Goal: Task Accomplishment & Management: Use online tool/utility

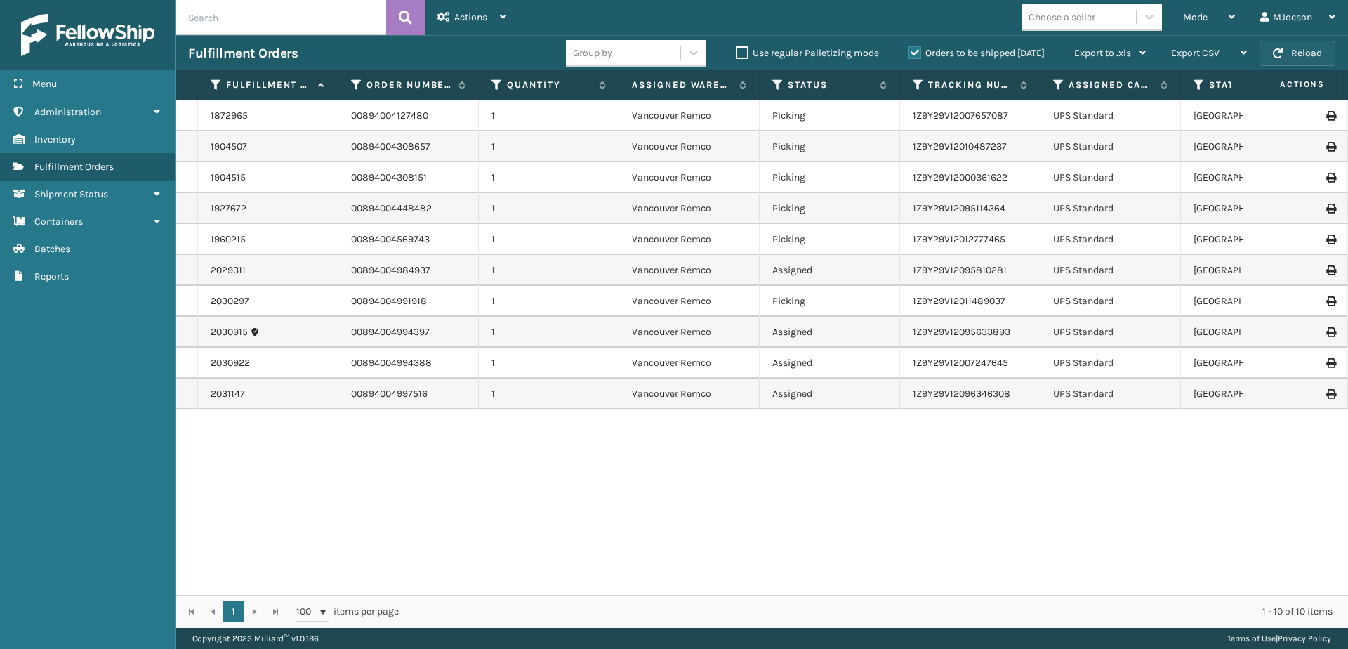
click at [1274, 53] on span "button" at bounding box center [1278, 53] width 10 height 10
click at [1220, 19] on div "Mode" at bounding box center [1209, 17] width 52 height 35
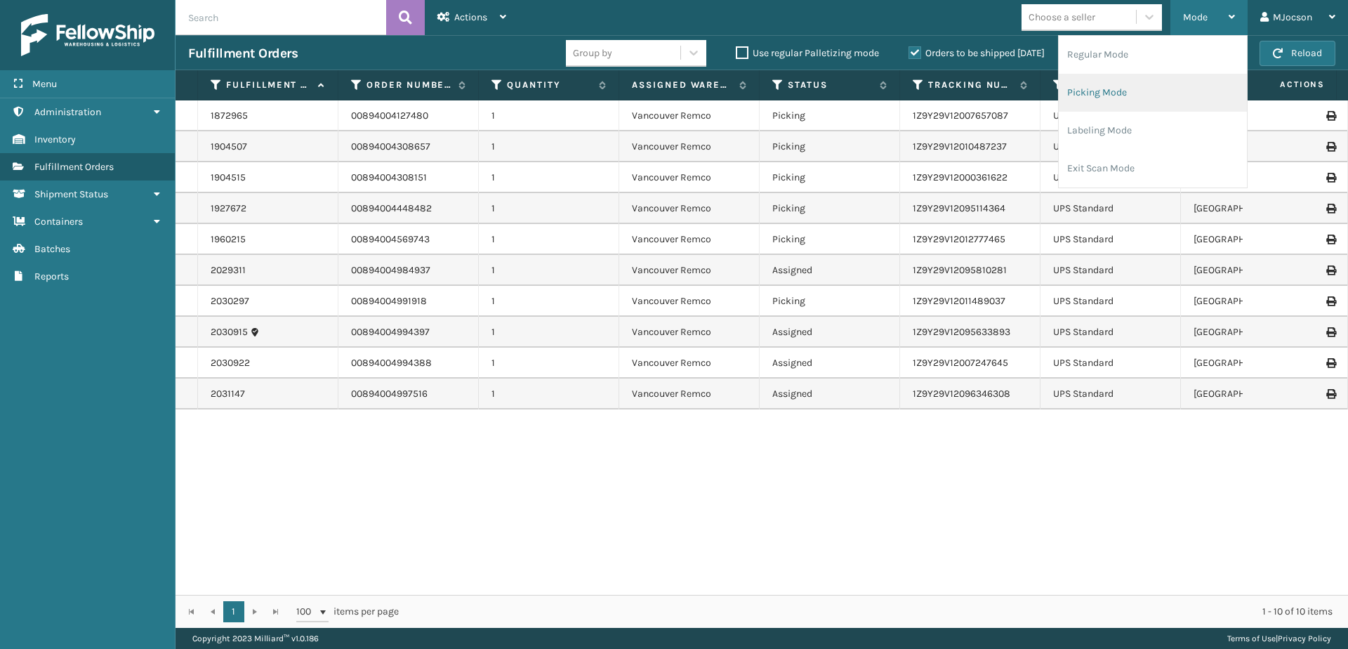
click at [1120, 98] on li "Picking Mode" at bounding box center [1153, 93] width 188 height 38
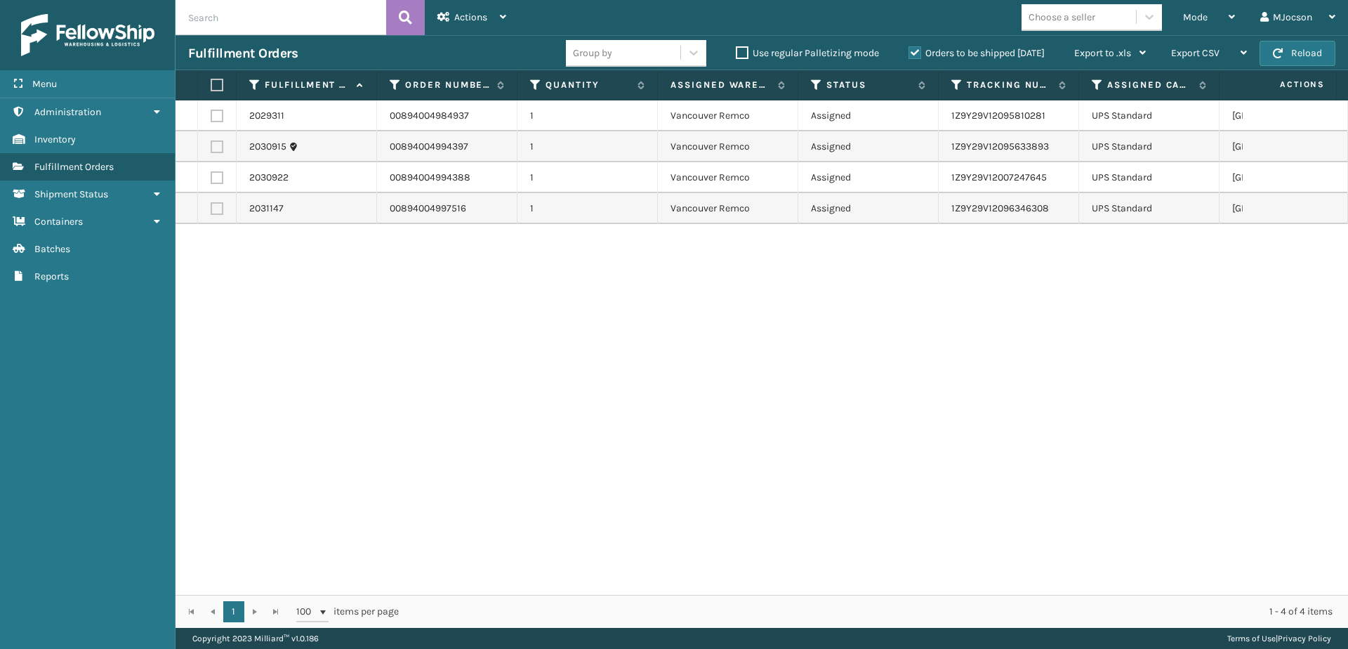
click at [220, 77] on th at bounding box center [217, 85] width 39 height 30
click at [218, 88] on label at bounding box center [215, 85] width 8 height 13
click at [211, 88] on input "checkbox" at bounding box center [211, 85] width 1 height 9
checkbox input "true"
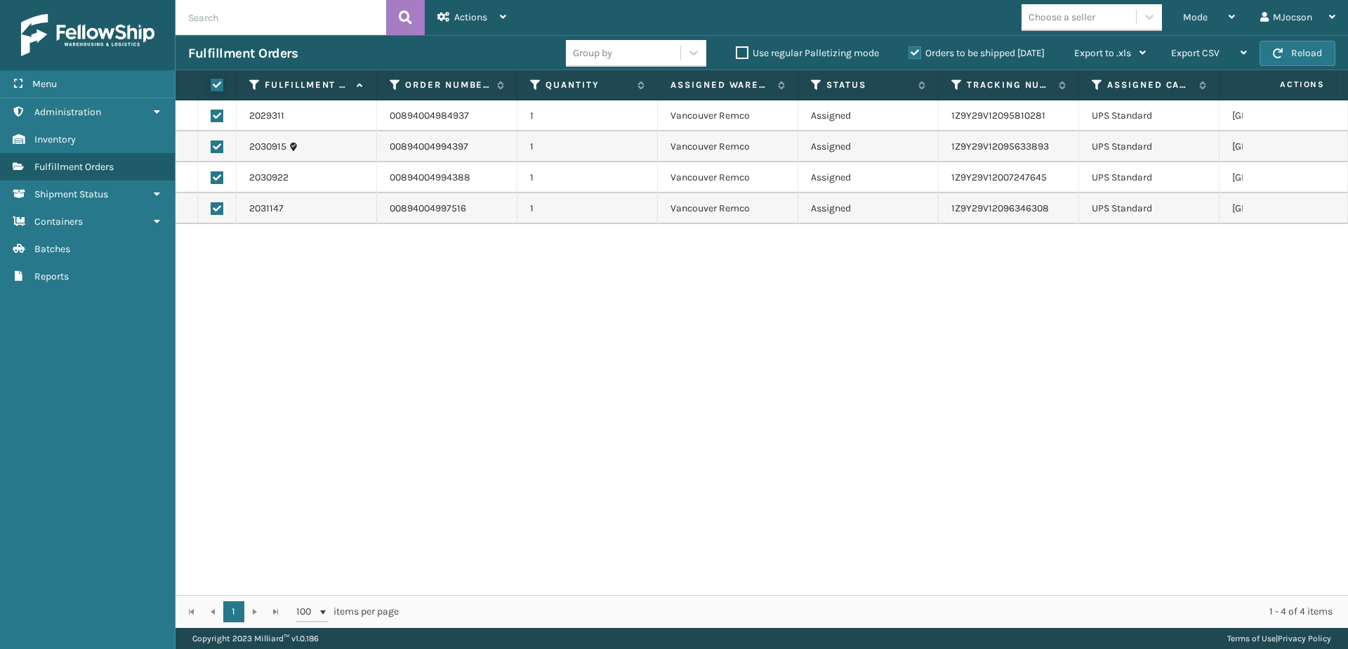
checkbox input "true"
click at [475, 16] on span "Actions" at bounding box center [470, 17] width 33 height 12
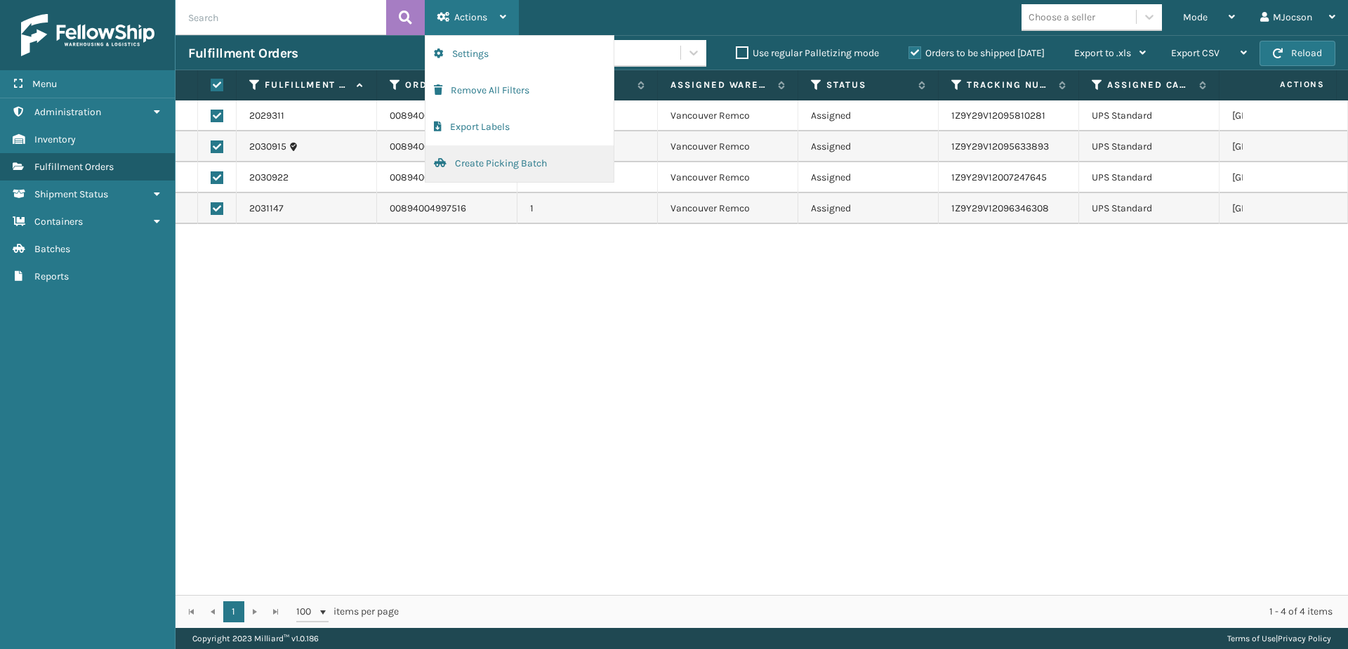
click at [481, 160] on button "Create Picking Batch" at bounding box center [520, 163] width 188 height 37
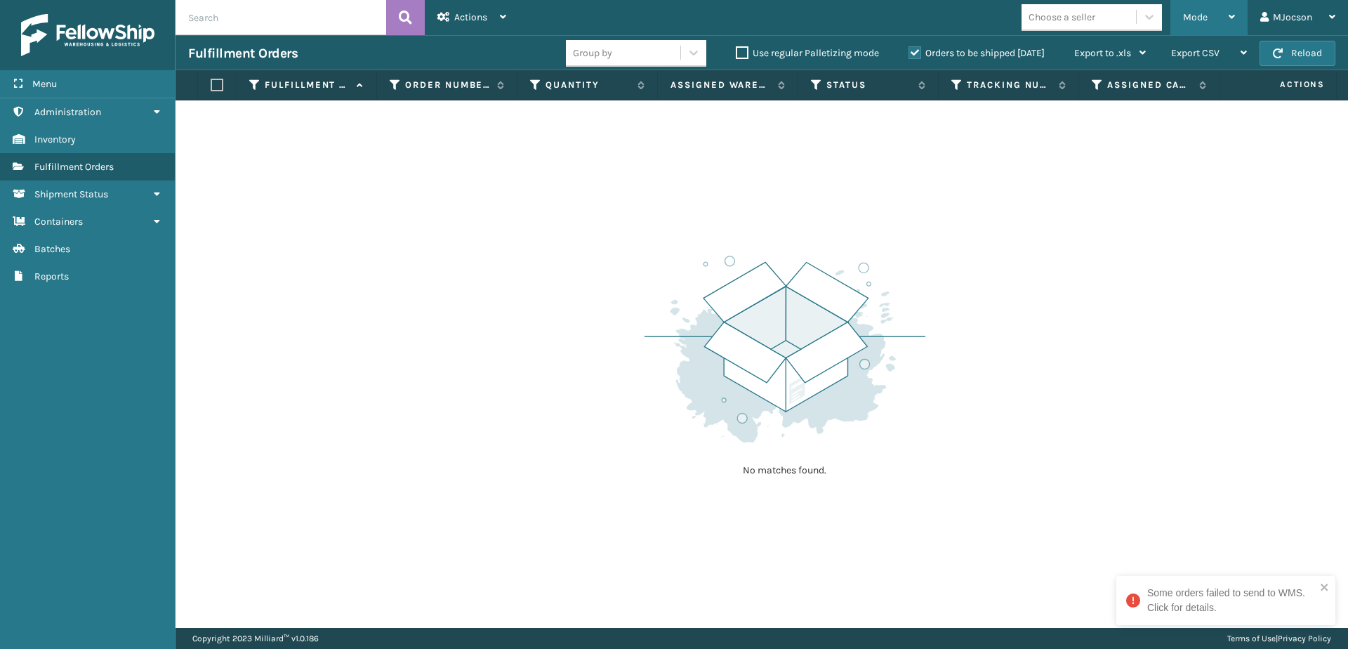
click at [1196, 13] on span "Mode" at bounding box center [1195, 17] width 25 height 12
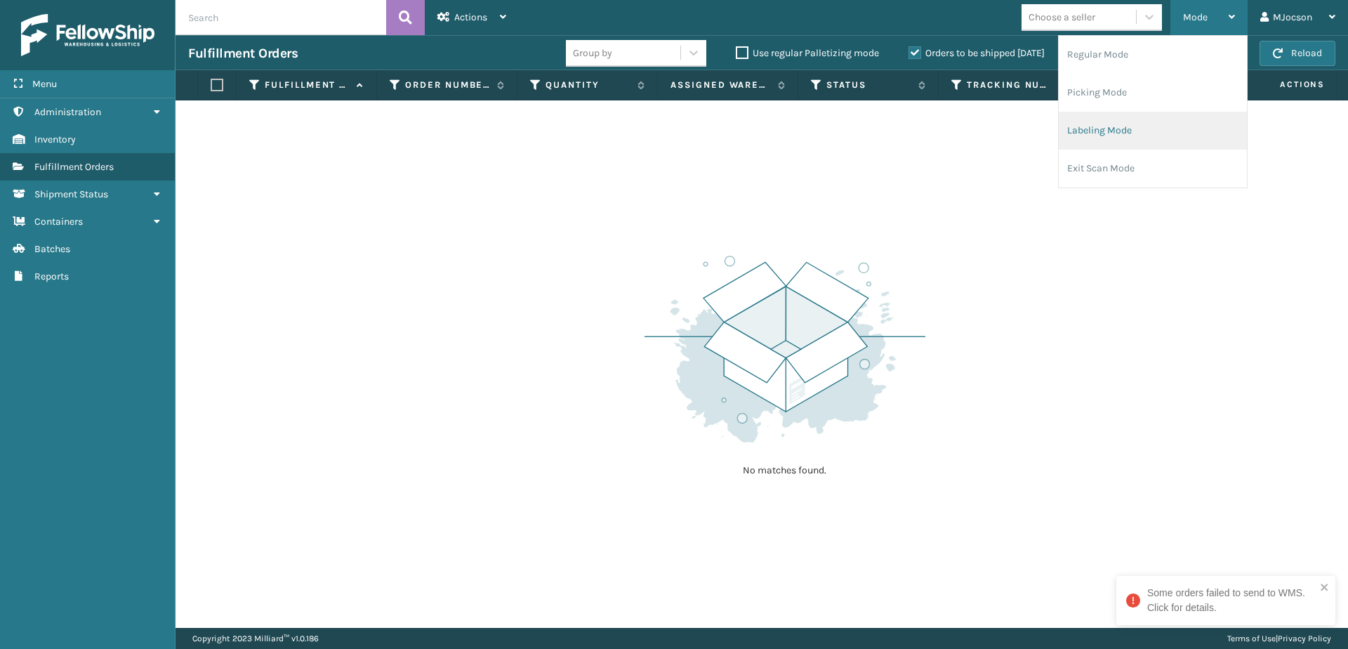
click at [1115, 124] on li "Labeling Mode" at bounding box center [1153, 131] width 188 height 38
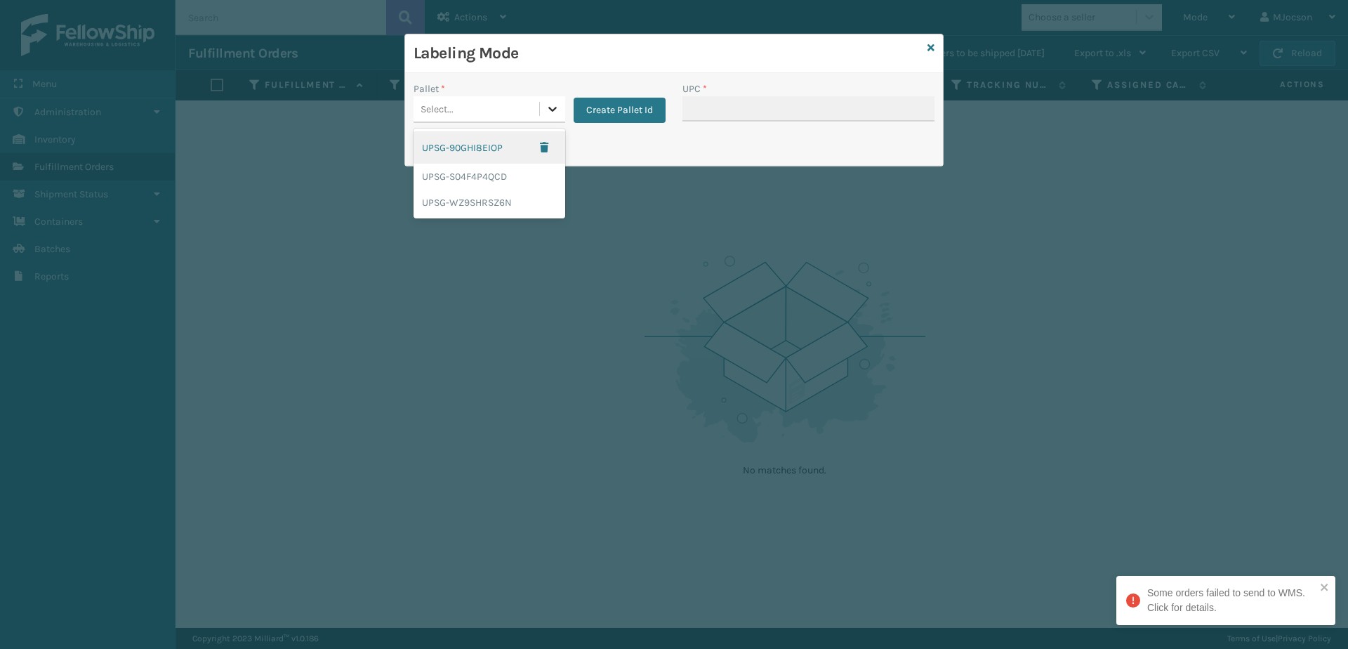
click at [552, 109] on icon at bounding box center [553, 109] width 14 height 14
click at [513, 181] on div "UPSG-S04F4P4QCD" at bounding box center [490, 177] width 152 height 26
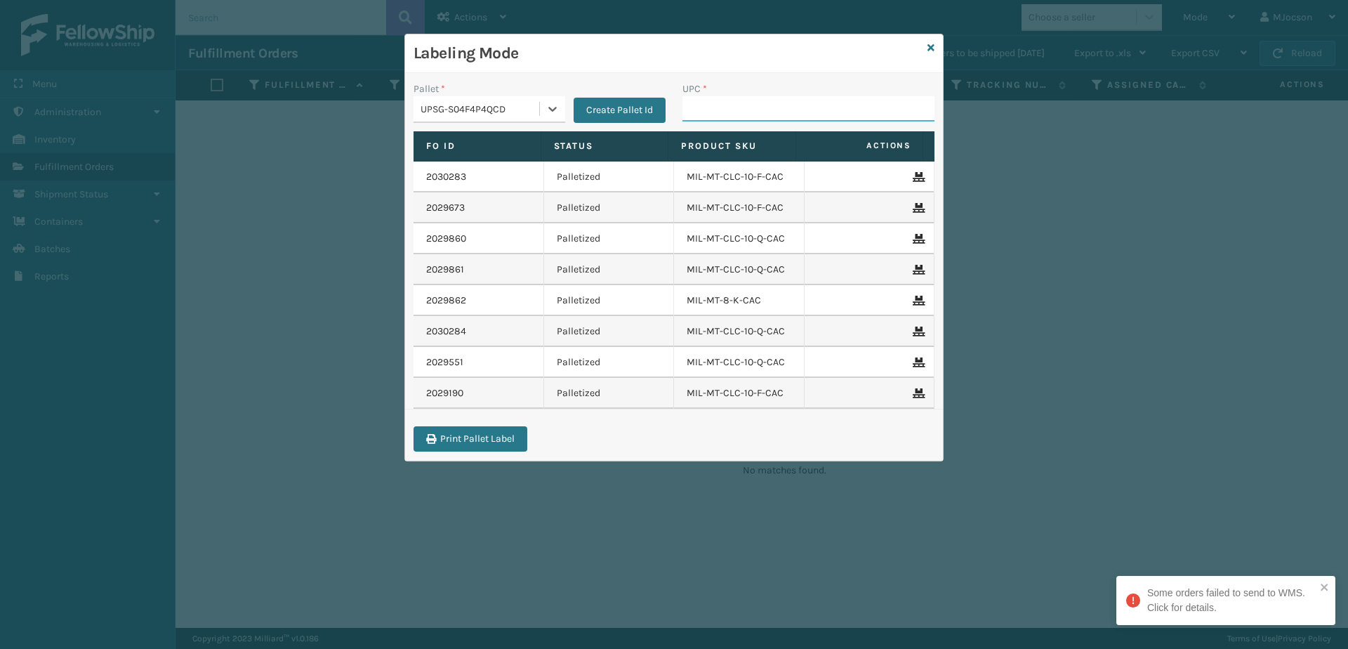
click at [743, 110] on input "UPC *" at bounding box center [808, 108] width 252 height 25
click at [748, 520] on div "Labeling Mode Pallet * UPSG-S04F4P4QCD Create Pallet Id UPC * Fo Id Status Prod…" at bounding box center [674, 324] width 1348 height 649
click at [734, 118] on input "UPC *" at bounding box center [808, 108] width 252 height 25
click at [933, 51] on icon at bounding box center [931, 48] width 7 height 10
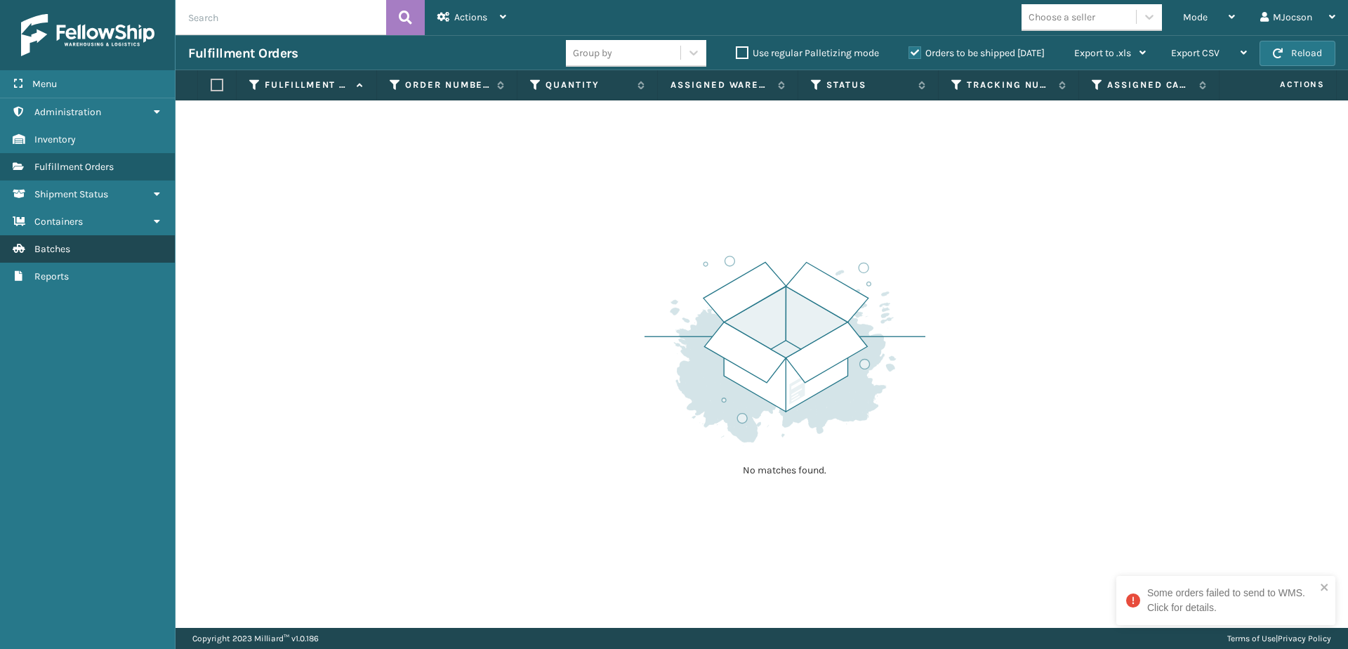
click at [49, 249] on span "Batches" at bounding box center [52, 249] width 36 height 12
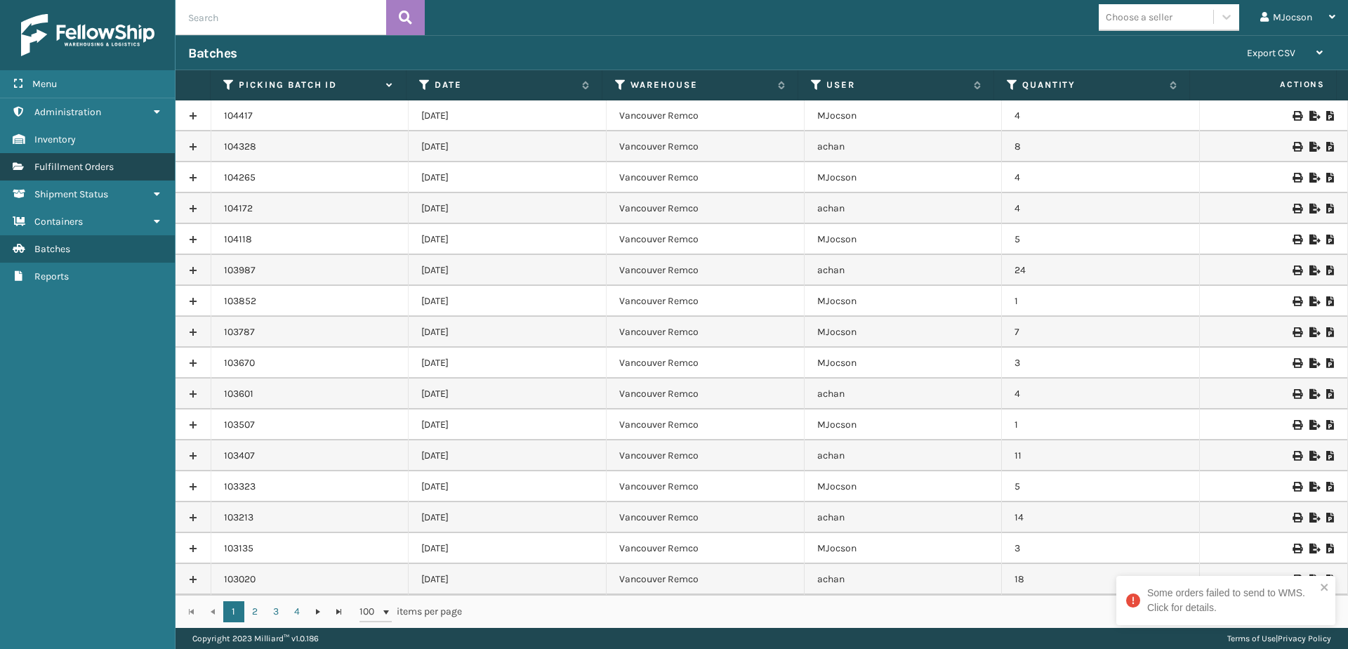
click at [82, 163] on span "Fulfillment Orders" at bounding box center [73, 167] width 79 height 12
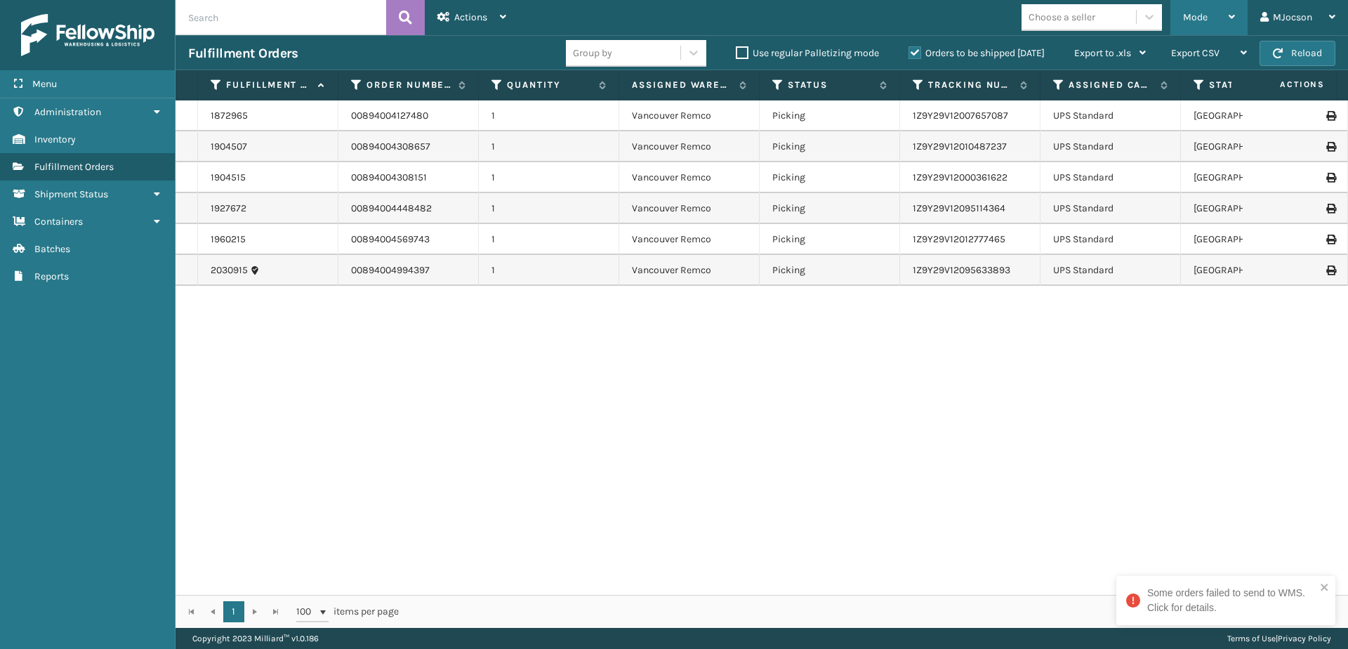
click at [1206, 19] on span "Mode" at bounding box center [1195, 17] width 25 height 12
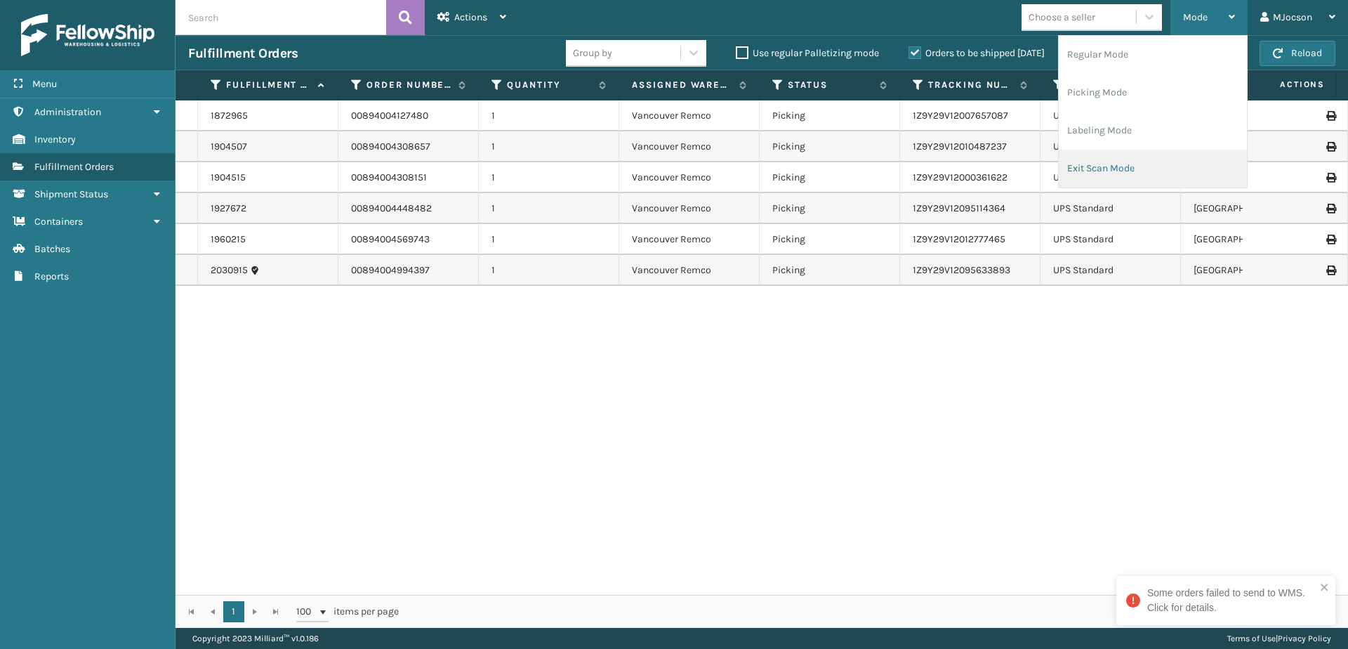
click at [1126, 169] on li "Exit Scan Mode" at bounding box center [1153, 169] width 188 height 38
